Goal: Check status: Check status

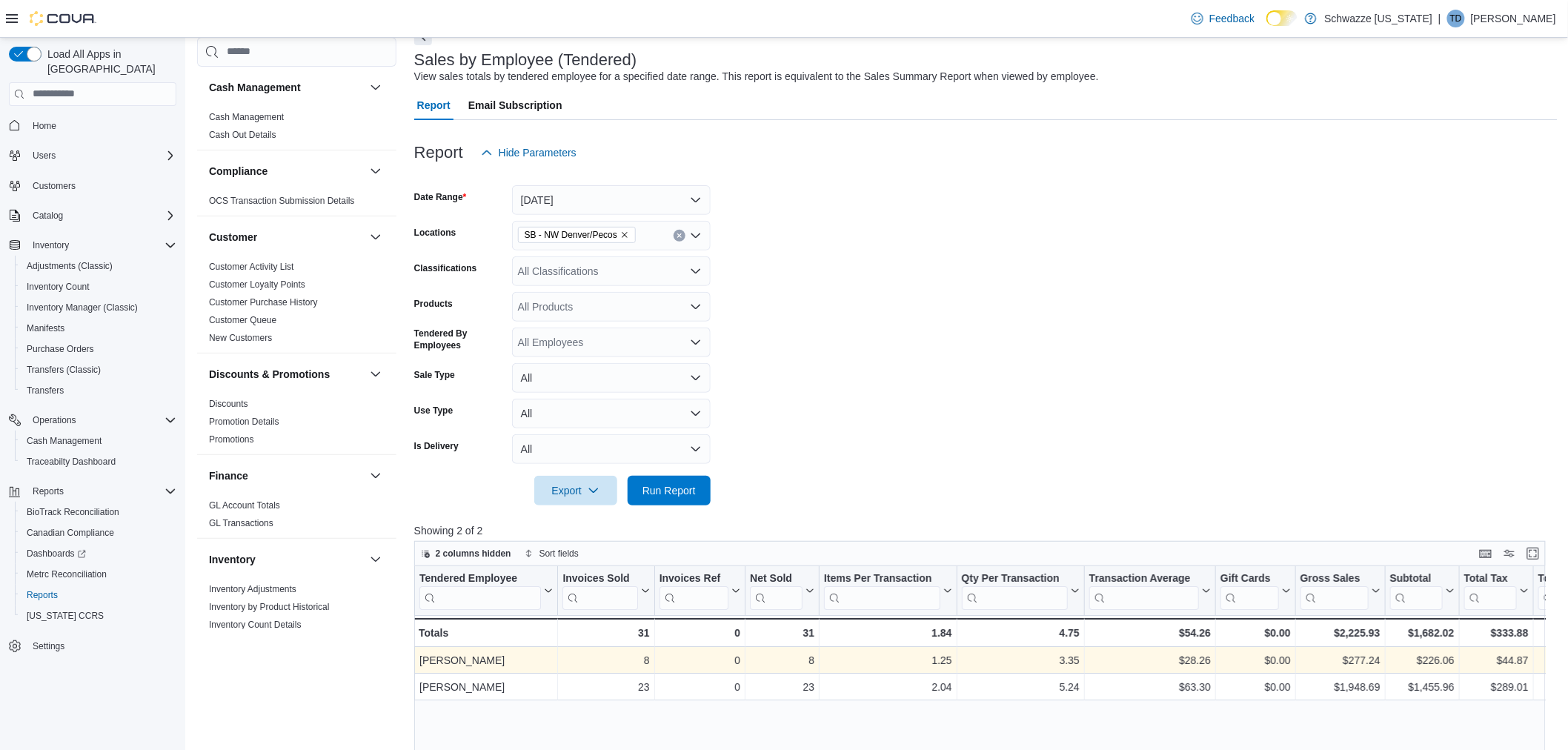
click at [945, 361] on form "Date Range [DATE] Locations SB - [GEOGRAPHIC_DATA] [GEOGRAPHIC_DATA]/Pecos Clas…" at bounding box center [986, 336] width 1144 height 338
click at [1472, 90] on div "Report Email Subscription" at bounding box center [986, 105] width 1144 height 30
drag, startPoint x: 827, startPoint y: 252, endPoint x: 556, endPoint y: 75, distance: 323.7
click at [734, 190] on form "Date Range [DATE] Locations SB - [GEOGRAPHIC_DATA] [GEOGRAPHIC_DATA]/Pecos Clas…" at bounding box center [986, 336] width 1144 height 338
click at [946, 263] on form "Date Range [DATE] Locations SB - [GEOGRAPHIC_DATA] [GEOGRAPHIC_DATA]/Pecos Clas…" at bounding box center [986, 336] width 1144 height 338
